Goal: Task Accomplishment & Management: Manage account settings

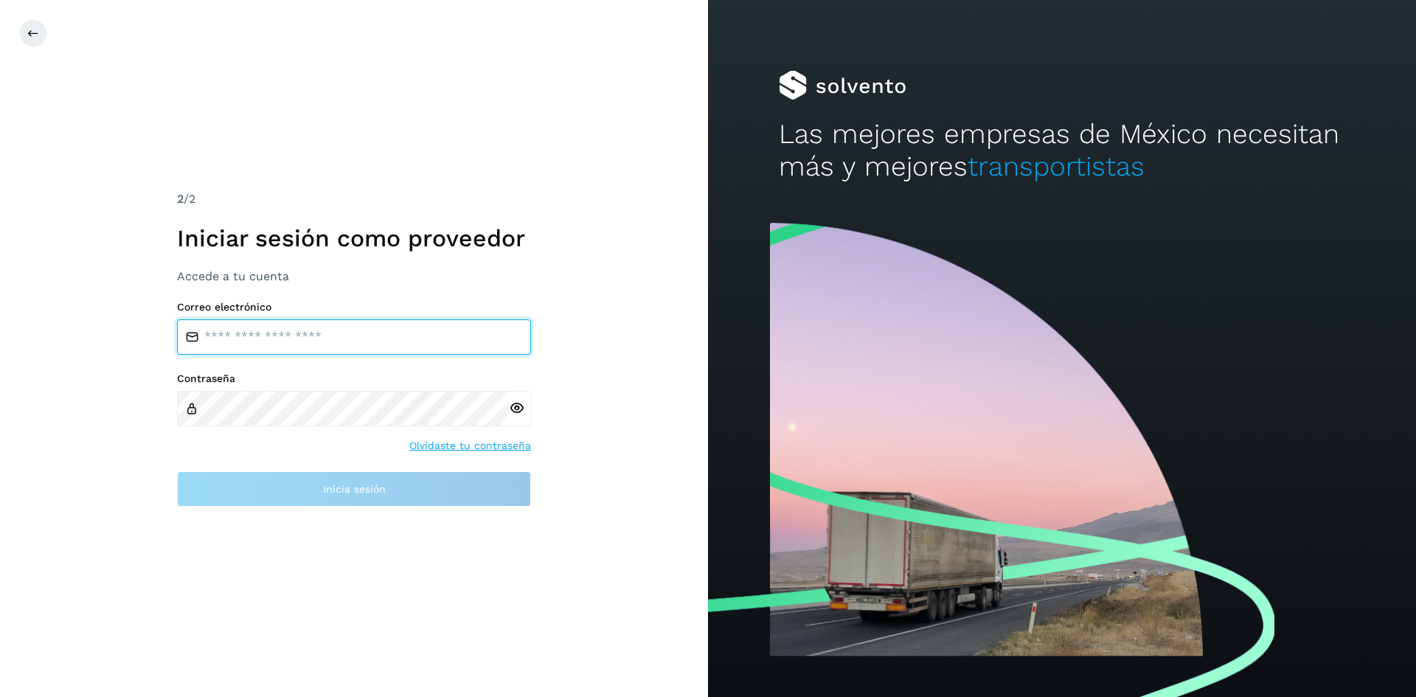
type input "**********"
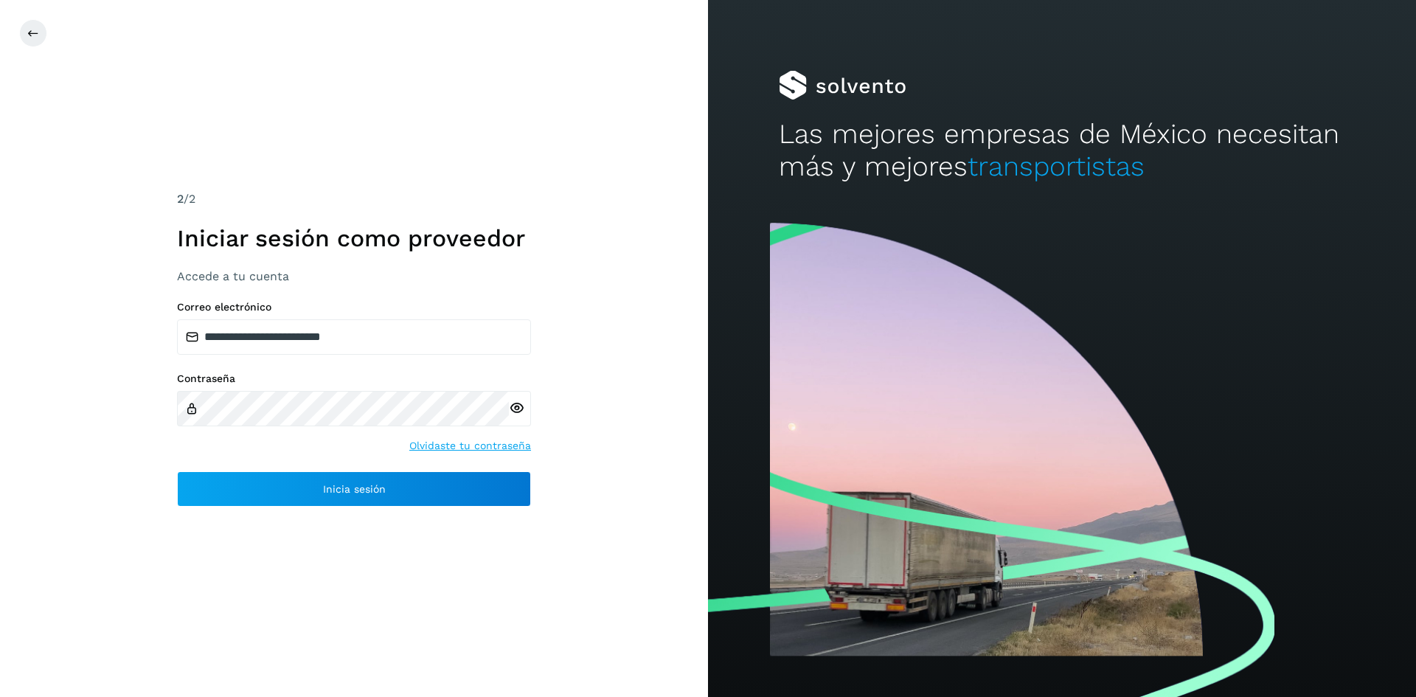
click at [520, 407] on icon at bounding box center [516, 407] width 15 height 15
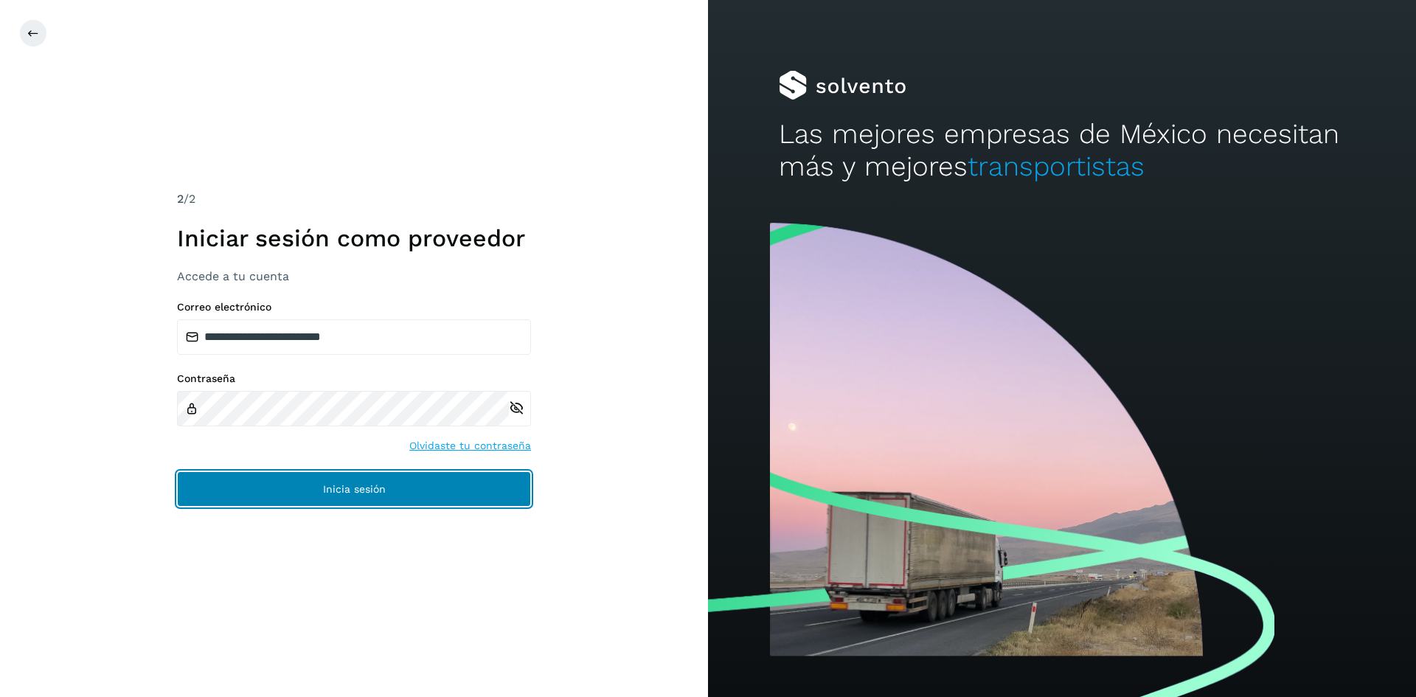
click at [371, 491] on span "Inicia sesión" at bounding box center [354, 489] width 63 height 10
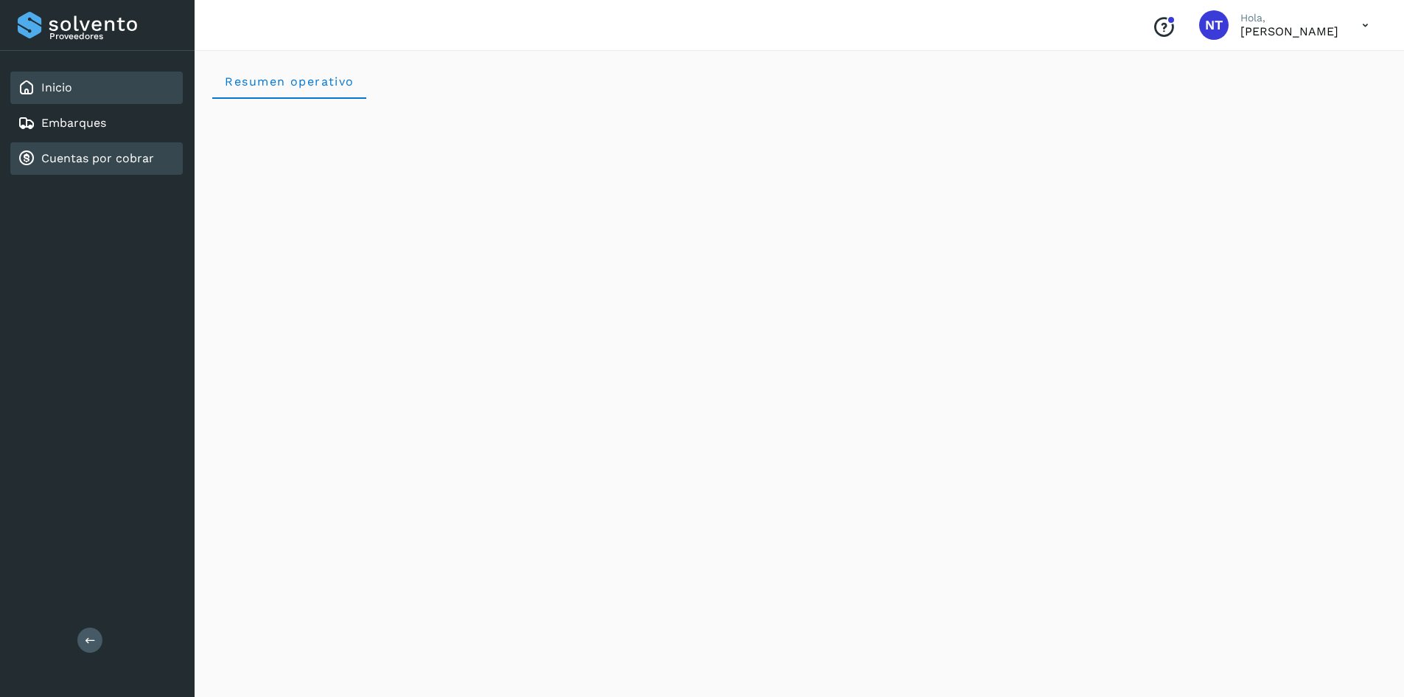
click at [122, 153] on link "Cuentas por cobrar" at bounding box center [97, 158] width 113 height 14
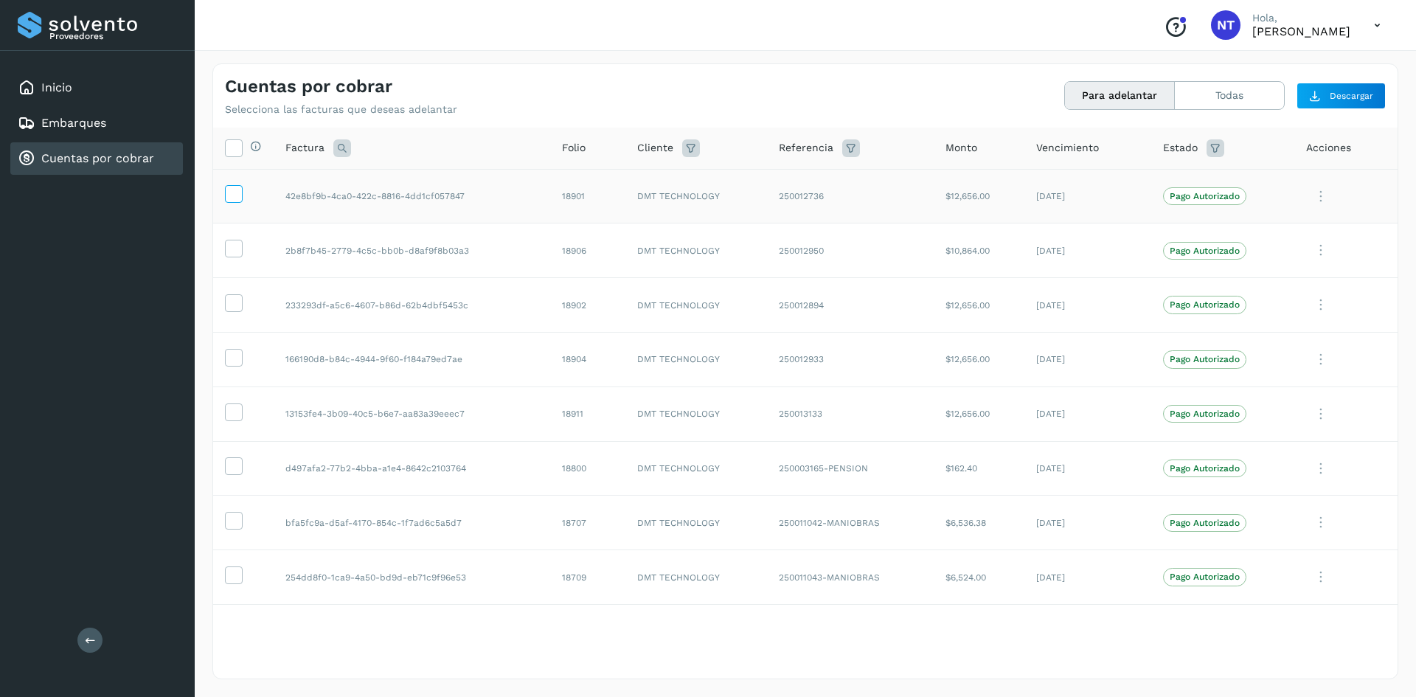
click at [226, 192] on icon at bounding box center [233, 192] width 15 height 15
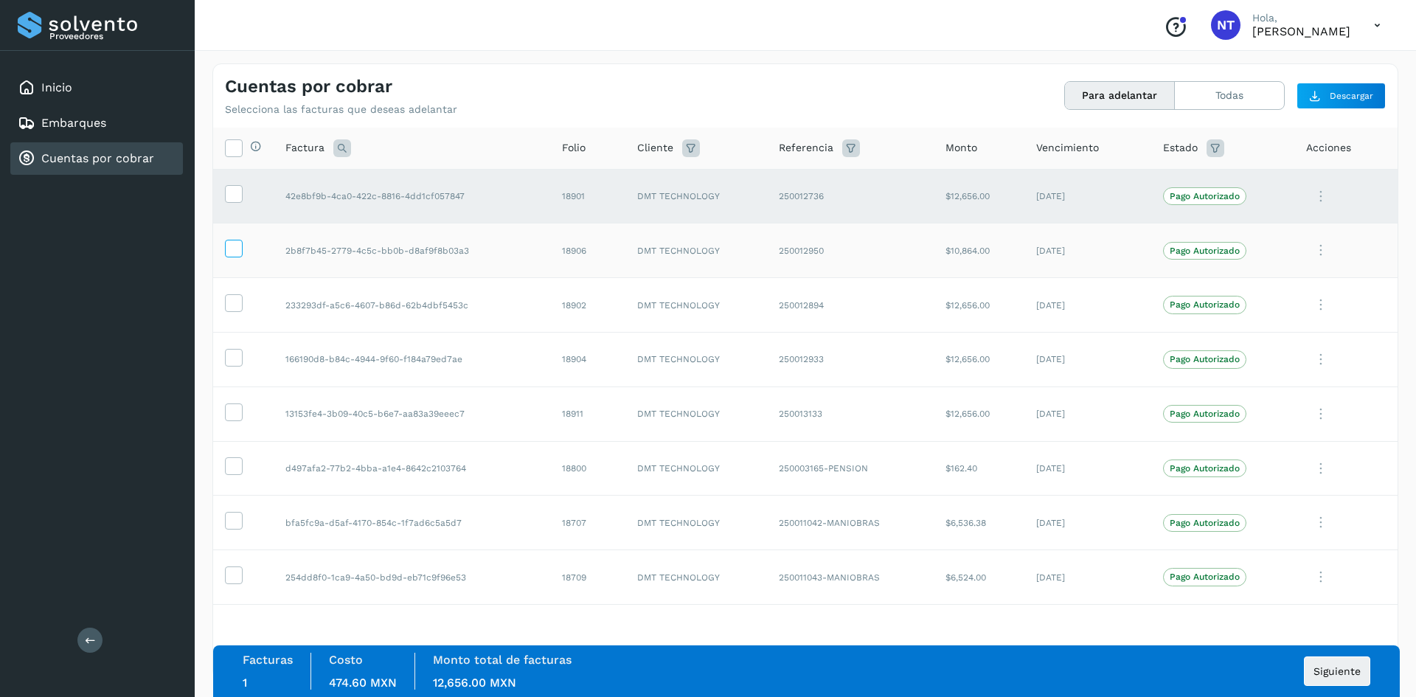
click at [233, 247] on icon at bounding box center [233, 247] width 15 height 15
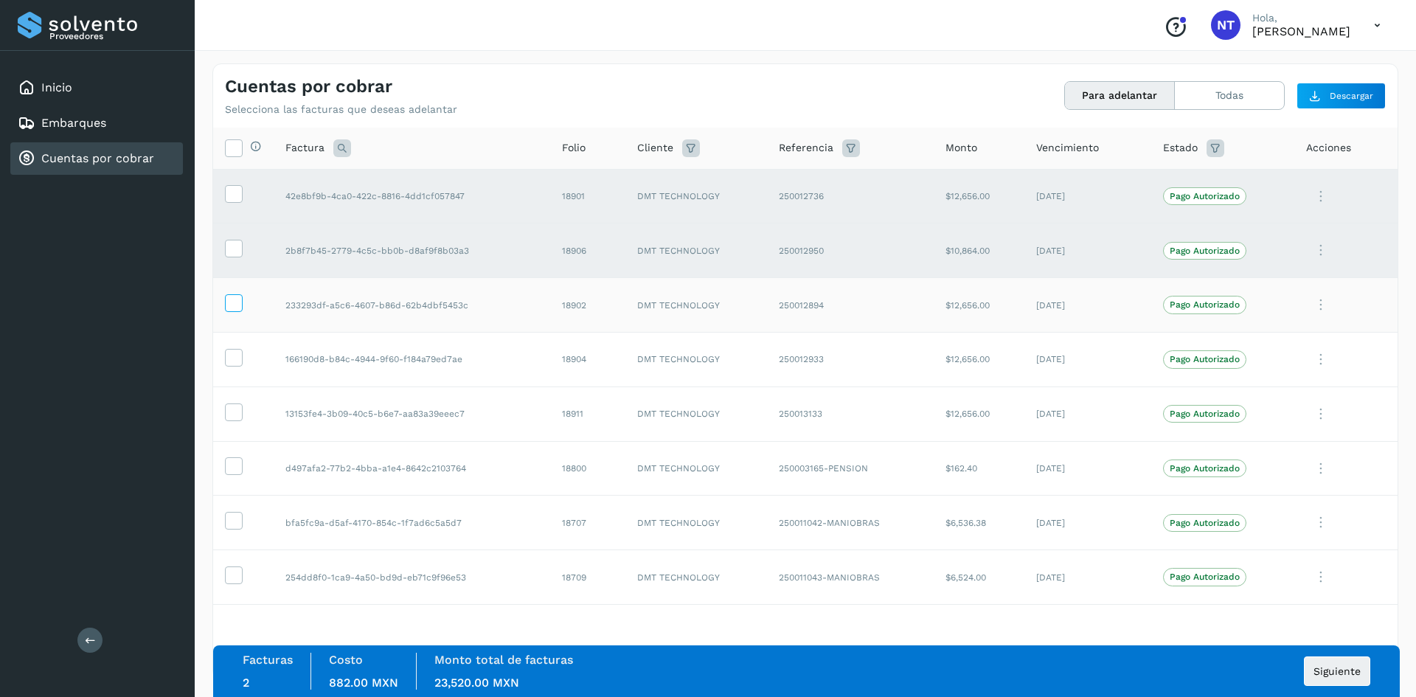
click at [237, 307] on icon at bounding box center [233, 301] width 15 height 15
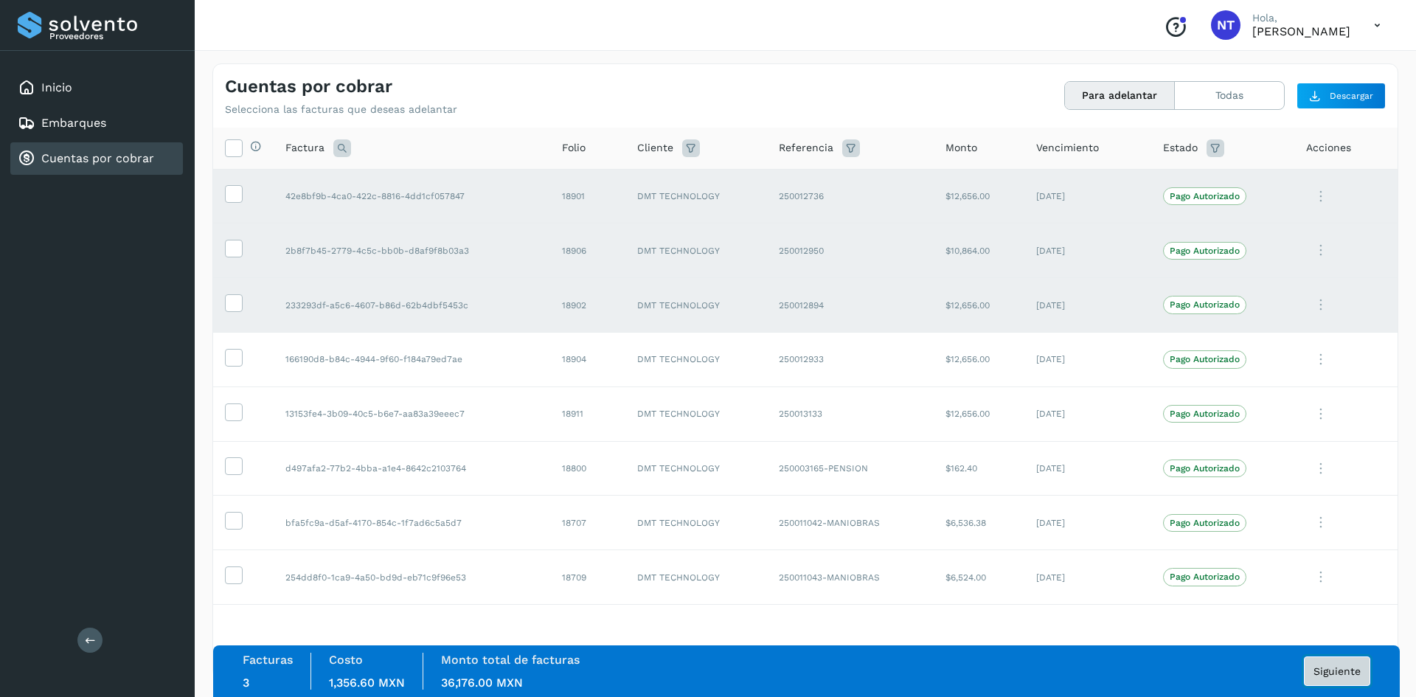
click at [1340, 666] on span "Siguiente" at bounding box center [1336, 671] width 47 height 10
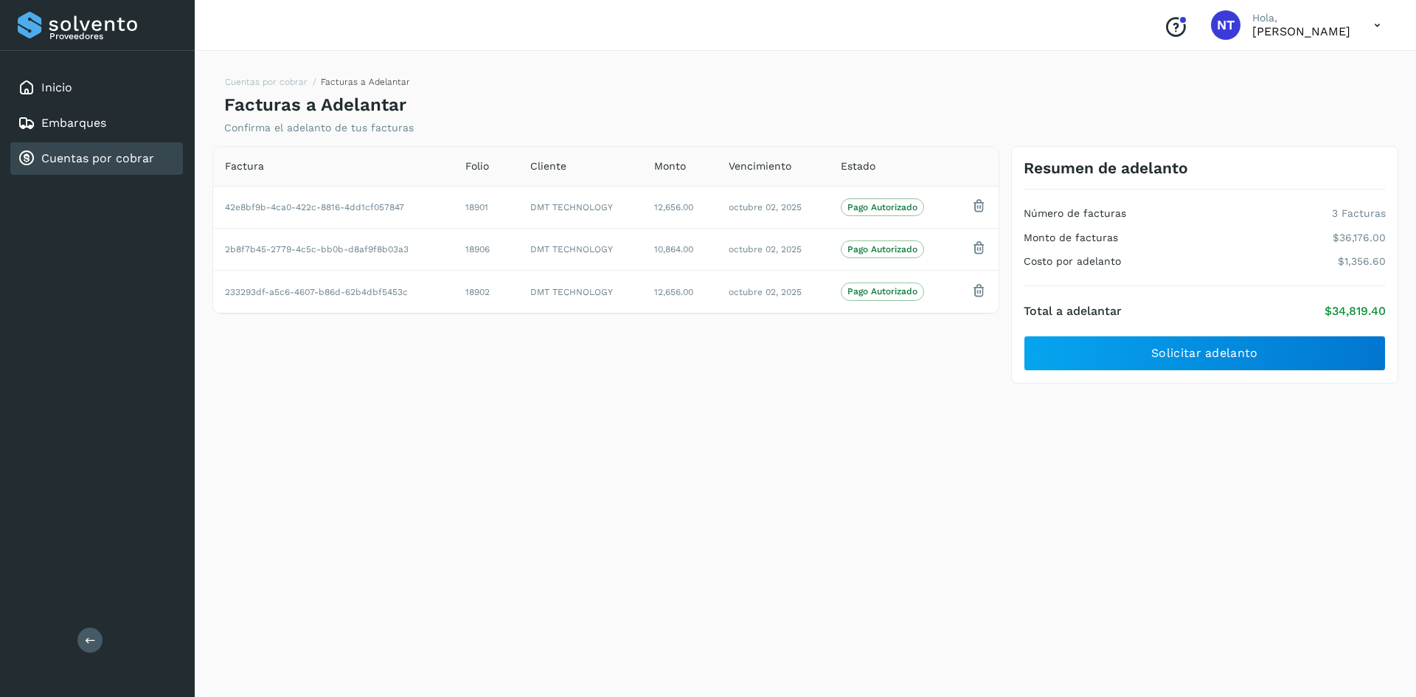
click at [72, 157] on link "Cuentas por cobrar" at bounding box center [97, 158] width 113 height 14
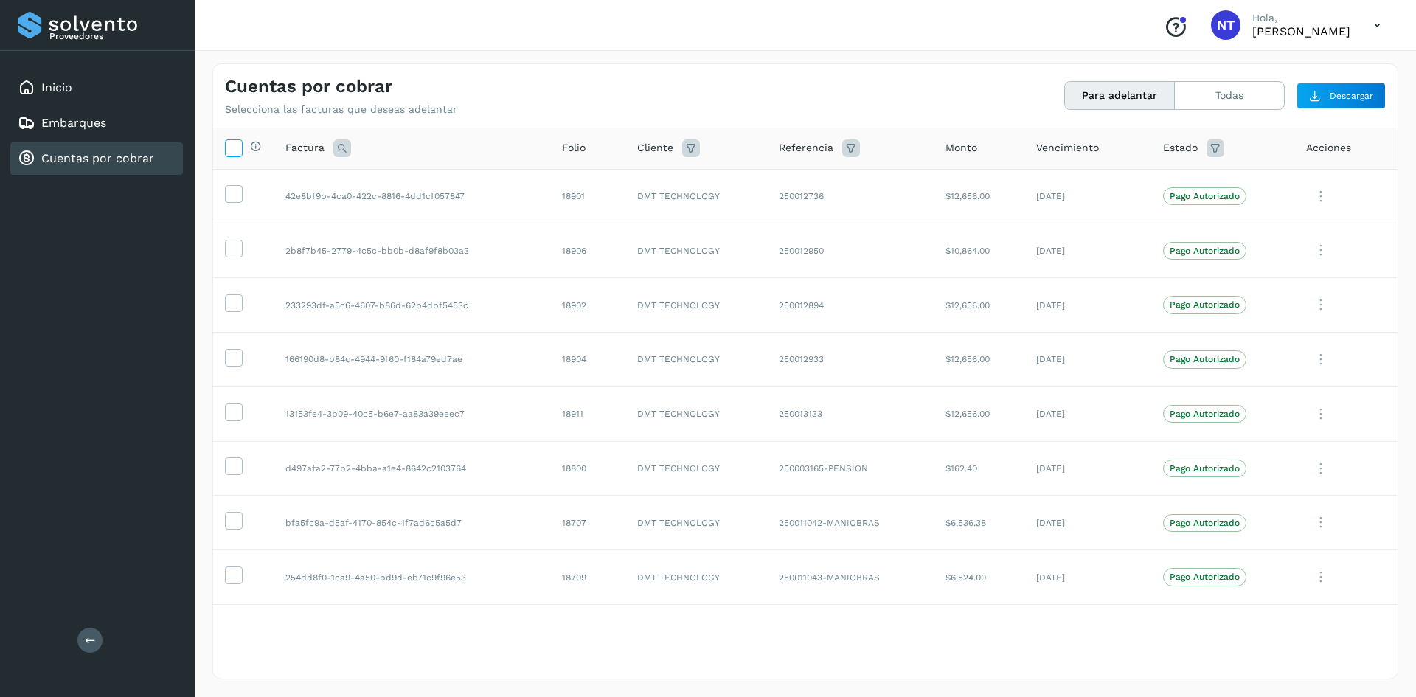
click at [237, 150] on icon at bounding box center [233, 146] width 15 height 15
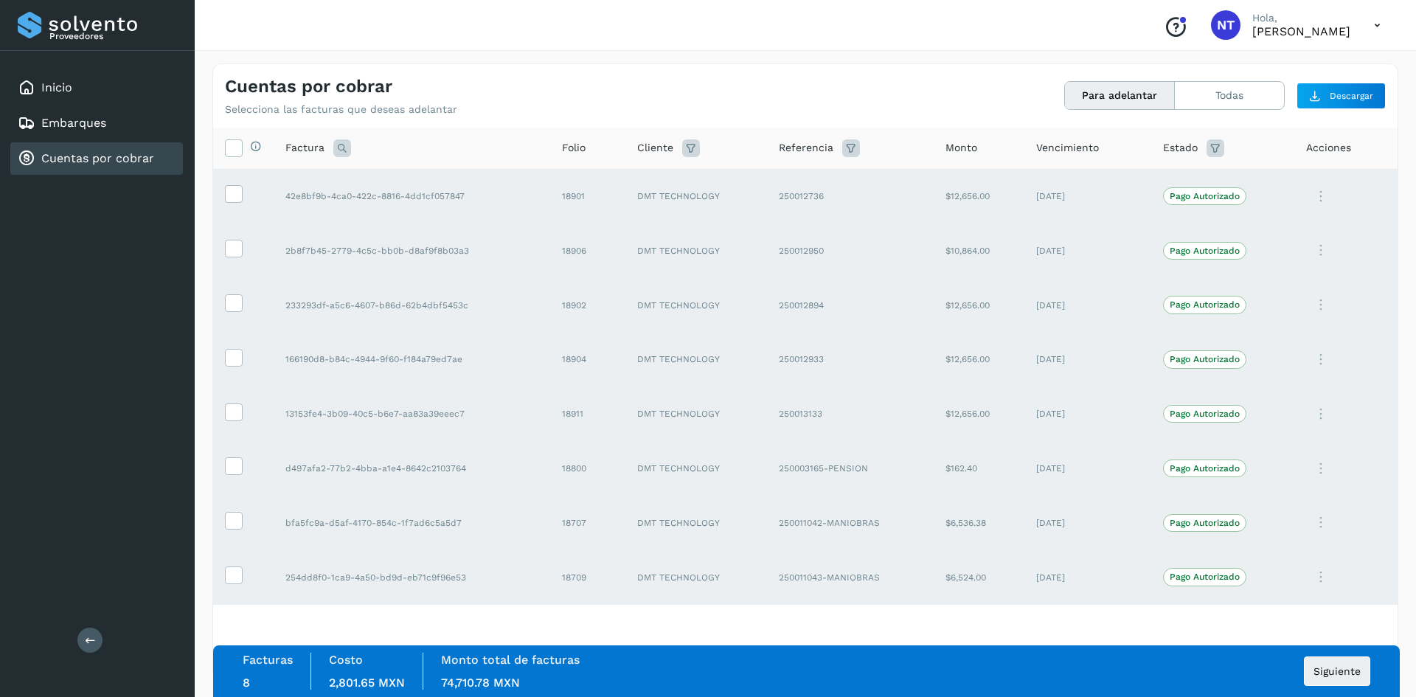
click at [1378, 21] on icon at bounding box center [1377, 25] width 30 height 30
click at [1289, 75] on div "Cerrar sesión" at bounding box center [1303, 66] width 175 height 28
